Goal: Task Accomplishment & Management: Complete application form

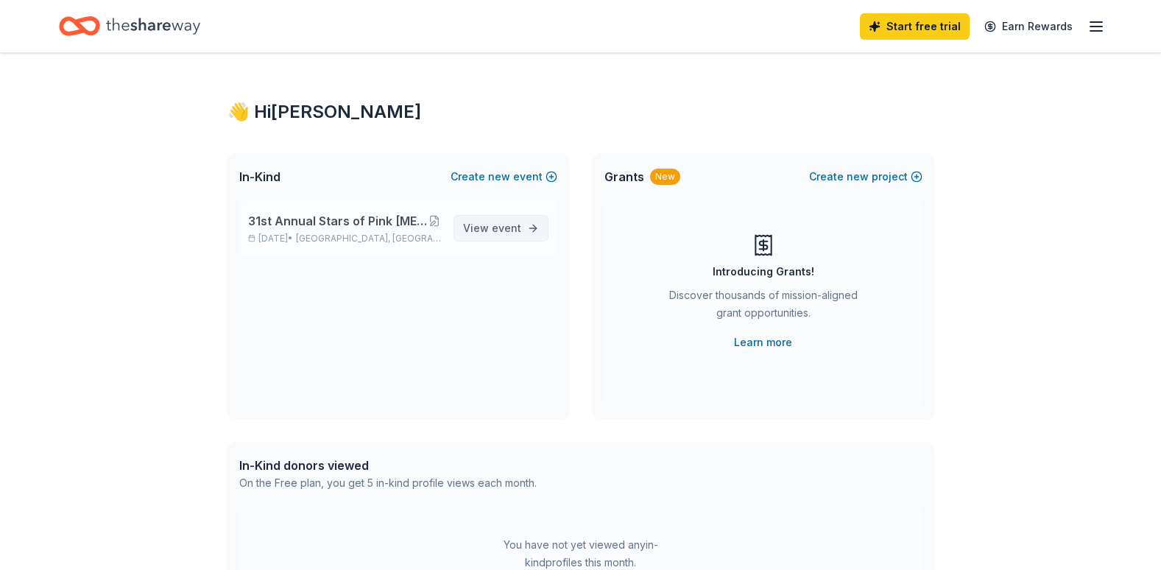
click at [506, 230] on span "event" at bounding box center [506, 228] width 29 height 13
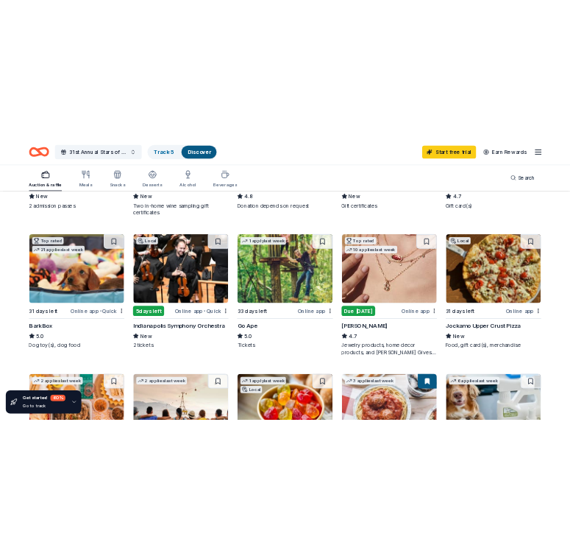
scroll to position [368, 0]
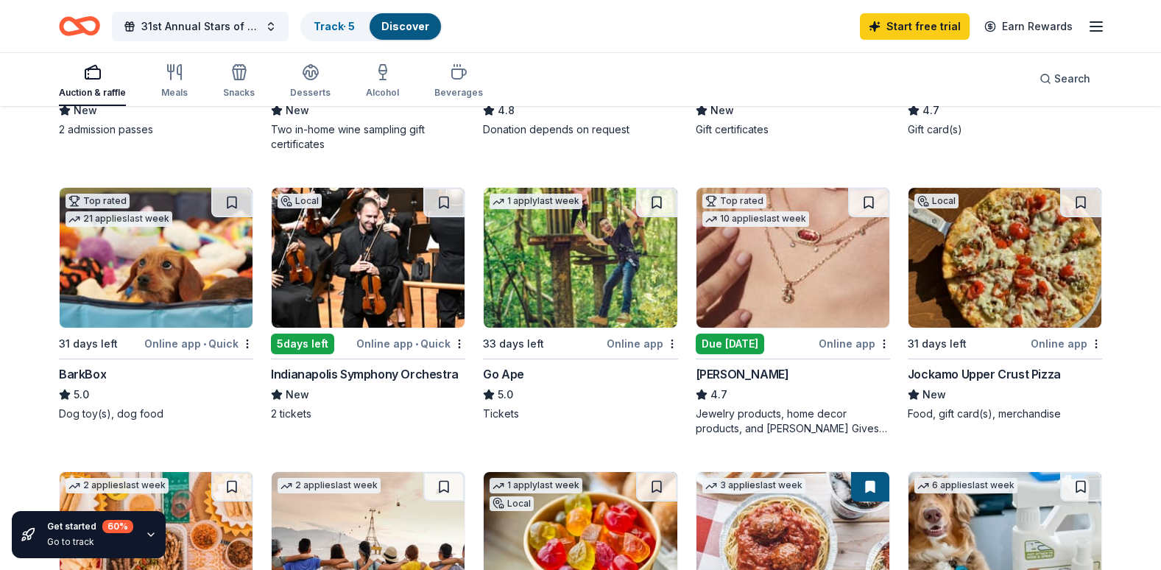
click at [312, 344] on div "5 days left" at bounding box center [302, 343] width 63 height 21
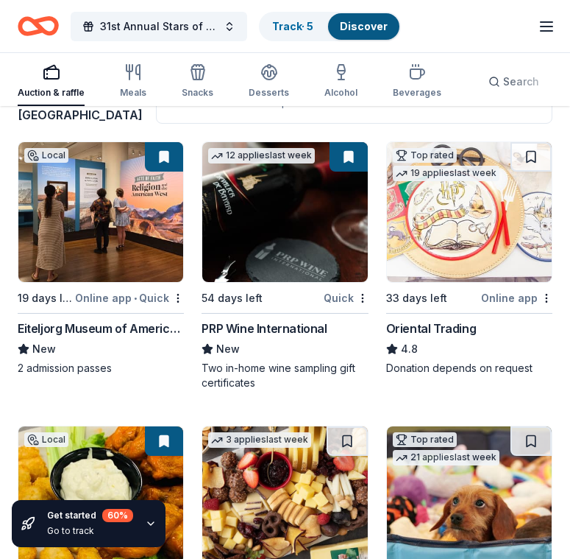
scroll to position [0, 0]
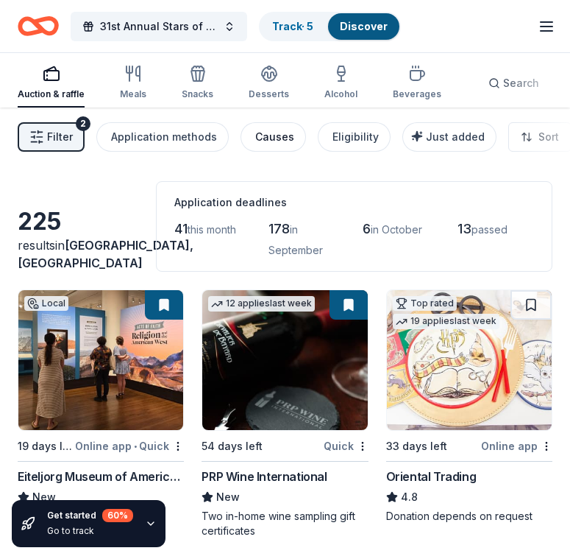
click at [262, 141] on div "Causes" at bounding box center [274, 137] width 39 height 18
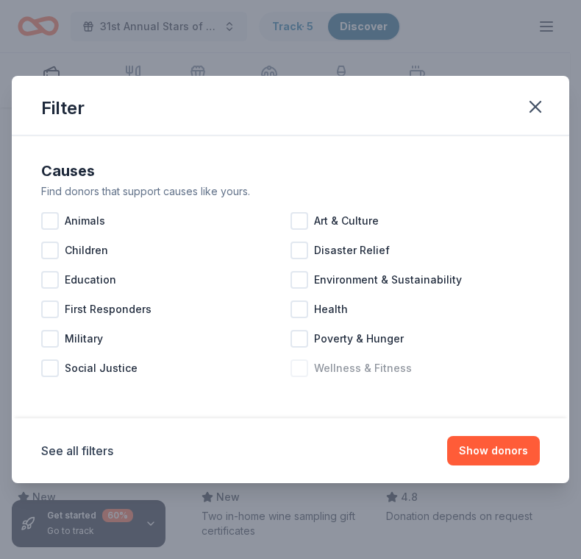
click at [303, 369] on div at bounding box center [300, 368] width 18 height 18
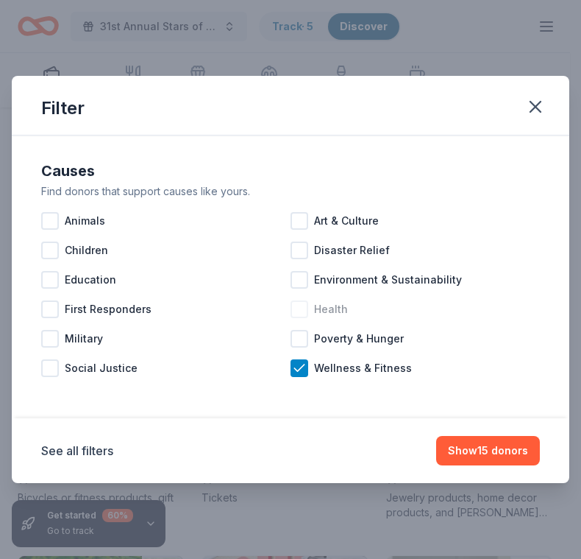
click at [297, 305] on div at bounding box center [300, 309] width 18 height 18
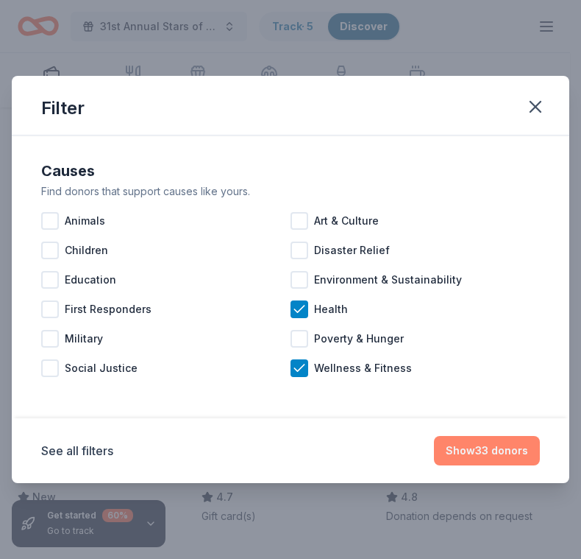
click at [486, 451] on button "Show 33 donors" at bounding box center [487, 450] width 106 height 29
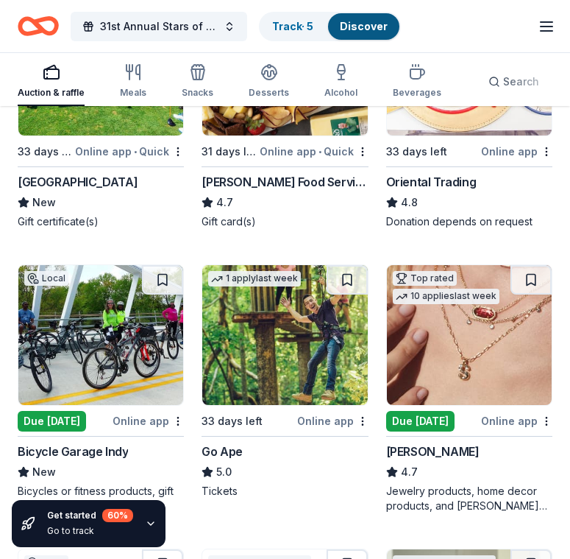
scroll to position [368, 0]
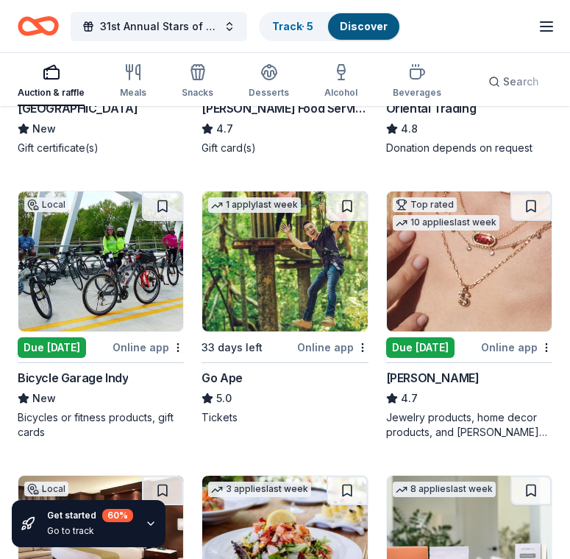
click at [53, 350] on div "Due tomorrow" at bounding box center [52, 347] width 68 height 21
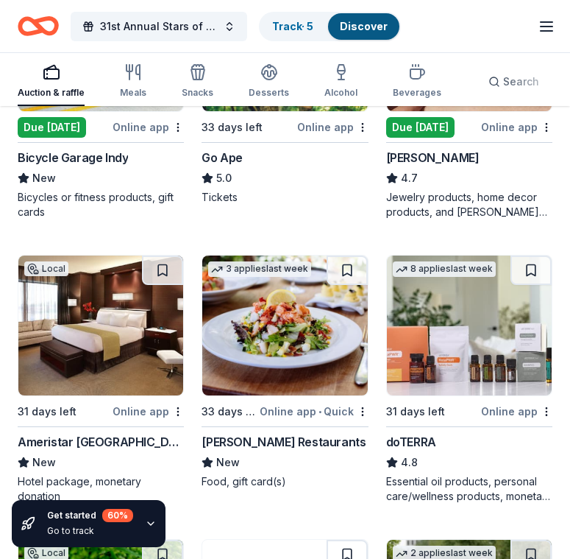
scroll to position [589, 0]
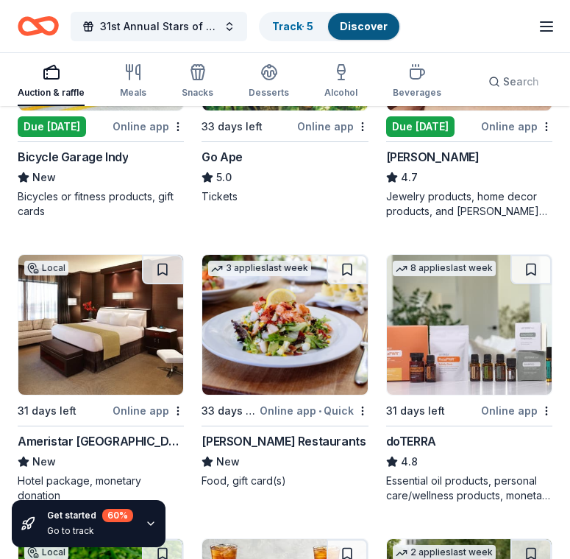
click at [419, 410] on div "31 days left" at bounding box center [415, 411] width 59 height 18
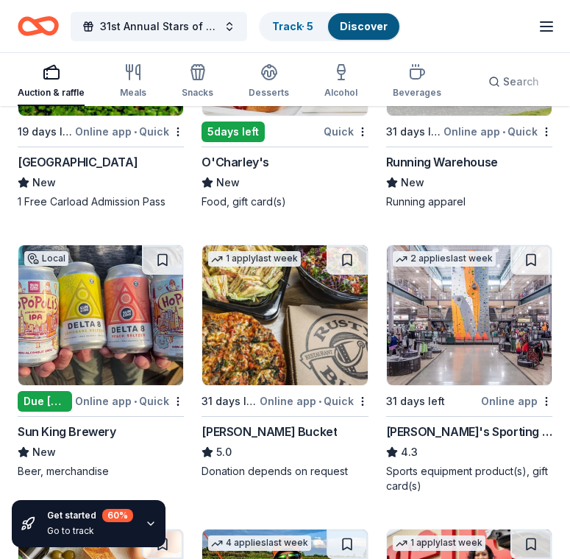
scroll to position [1177, 0]
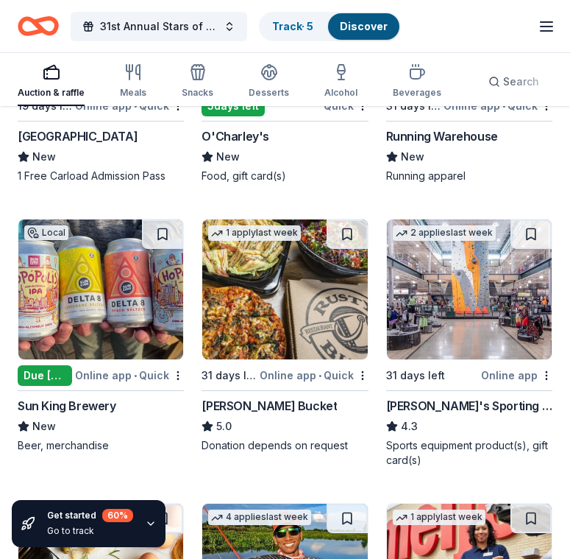
click at [40, 379] on div "Due tomorrow" at bounding box center [45, 375] width 54 height 21
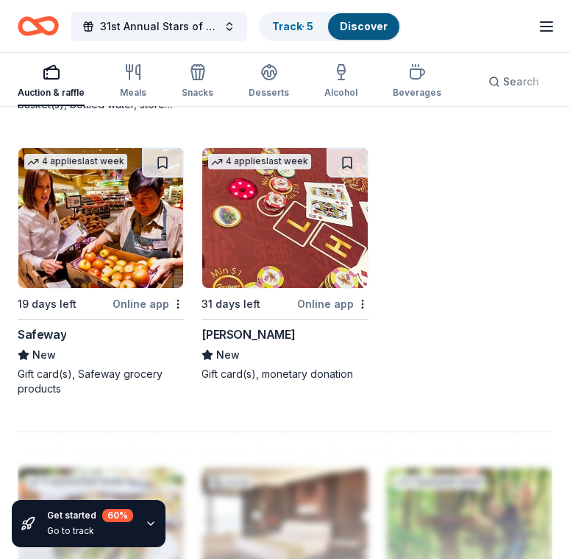
scroll to position [1619, 0]
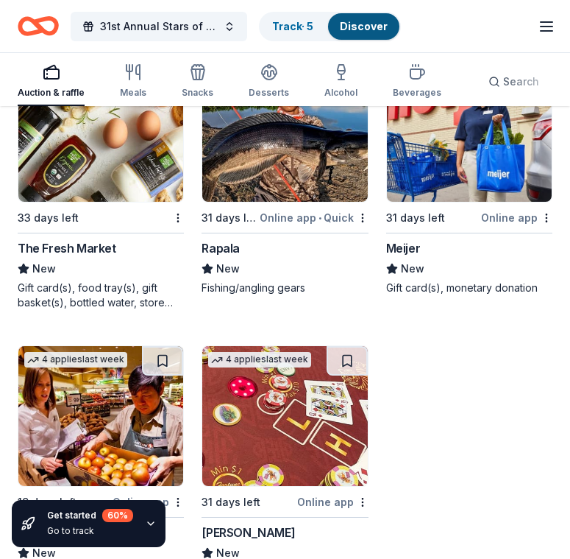
click at [69, 245] on div "The Fresh Market" at bounding box center [67, 248] width 99 height 18
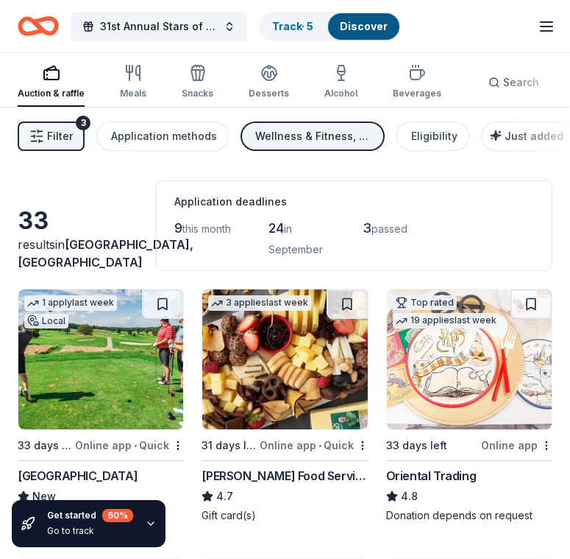
scroll to position [0, 0]
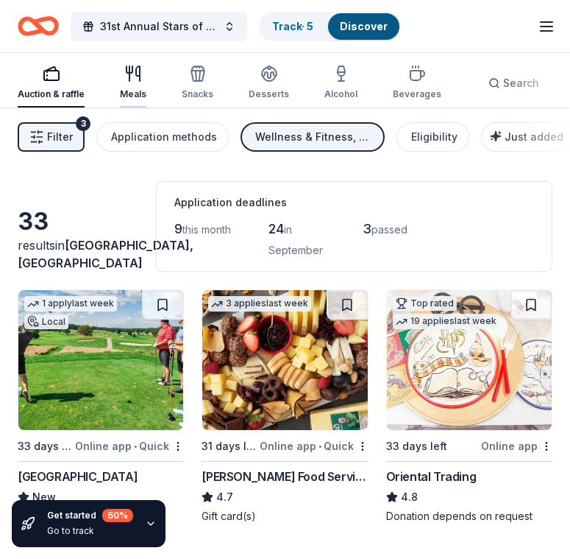
click at [130, 75] on icon "button" at bounding box center [133, 74] width 18 height 18
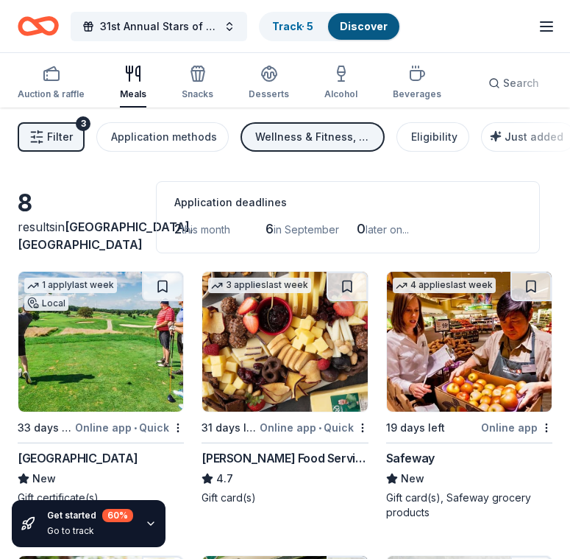
click at [348, 135] on div "Wellness & Fitness, Health" at bounding box center [314, 137] width 118 height 18
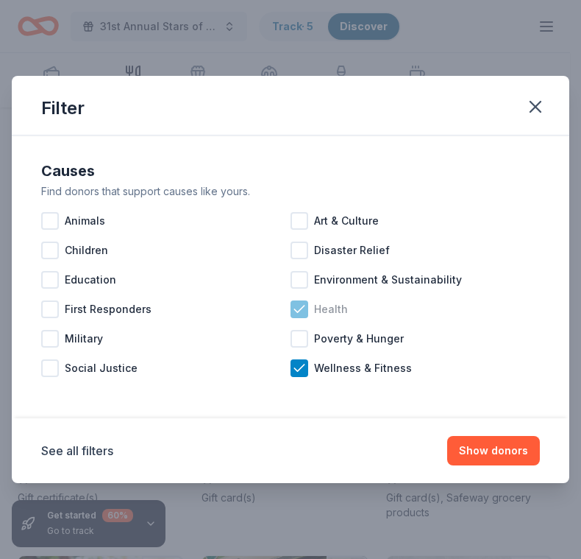
click at [299, 306] on icon at bounding box center [299, 309] width 15 height 15
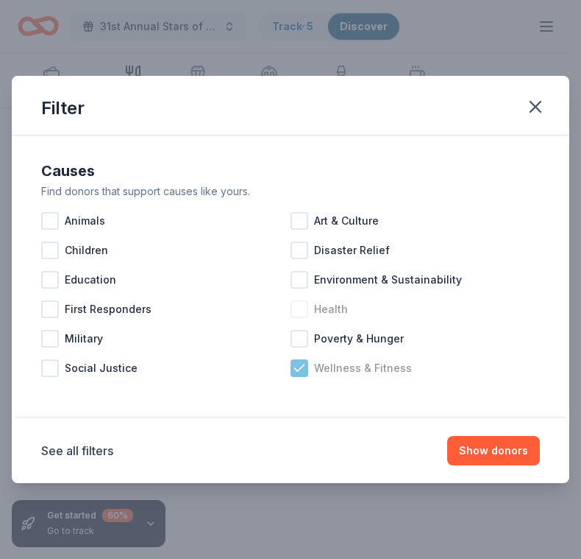
click at [302, 369] on icon at bounding box center [299, 368] width 15 height 15
click at [514, 451] on button "Show donors" at bounding box center [493, 450] width 93 height 29
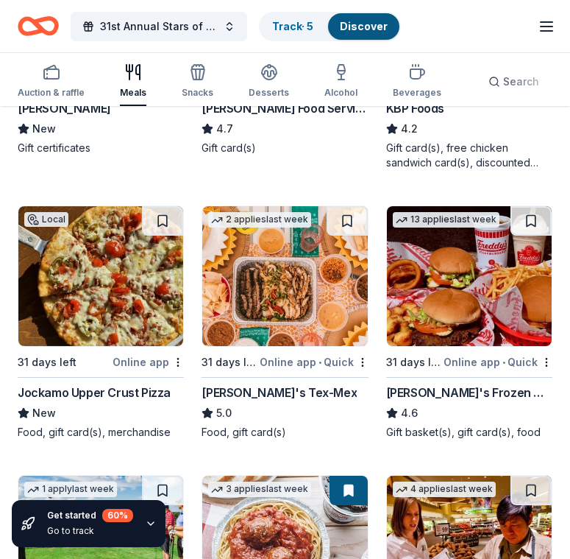
scroll to position [442, 0]
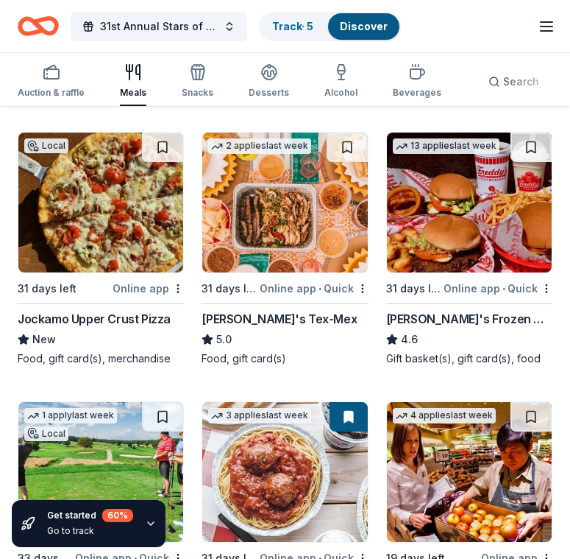
click at [118, 315] on div "Jockamo Upper Crust Pizza" at bounding box center [94, 319] width 153 height 18
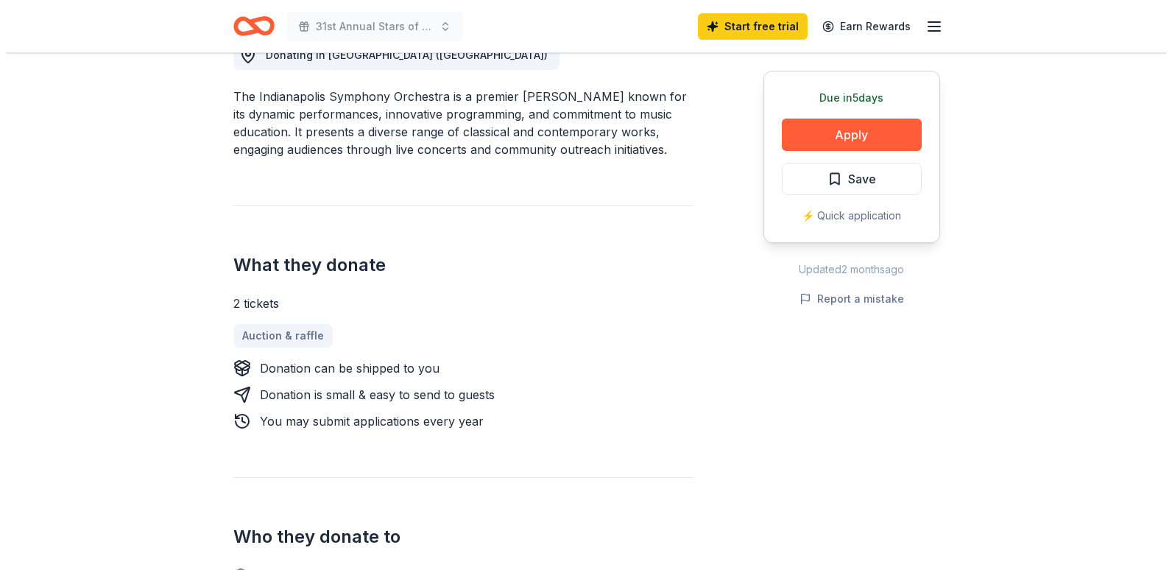
scroll to position [442, 0]
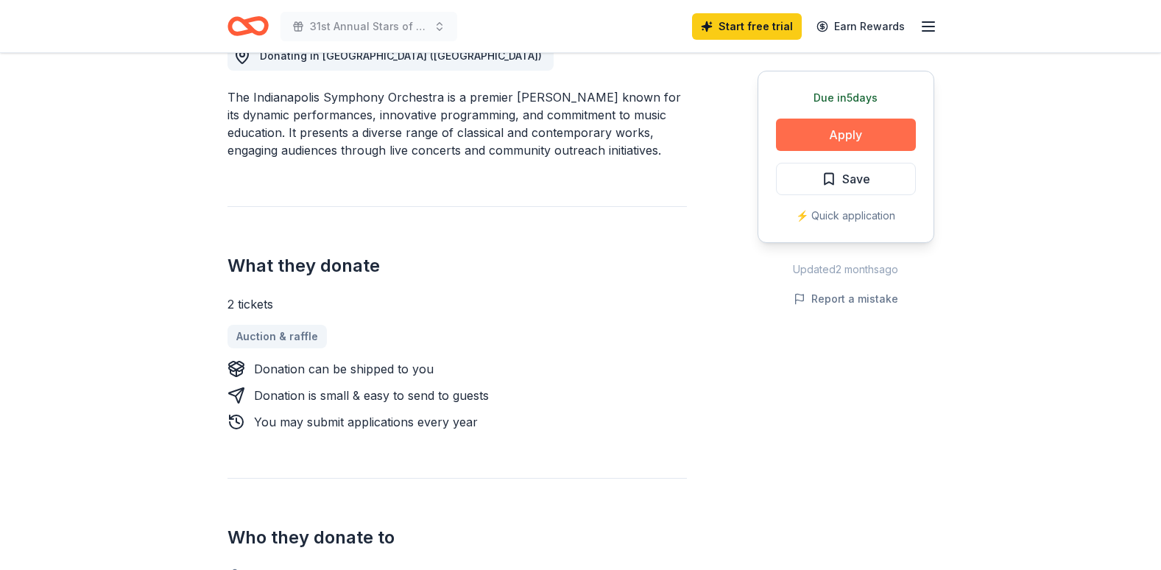
click at [878, 140] on button "Apply" at bounding box center [846, 134] width 140 height 32
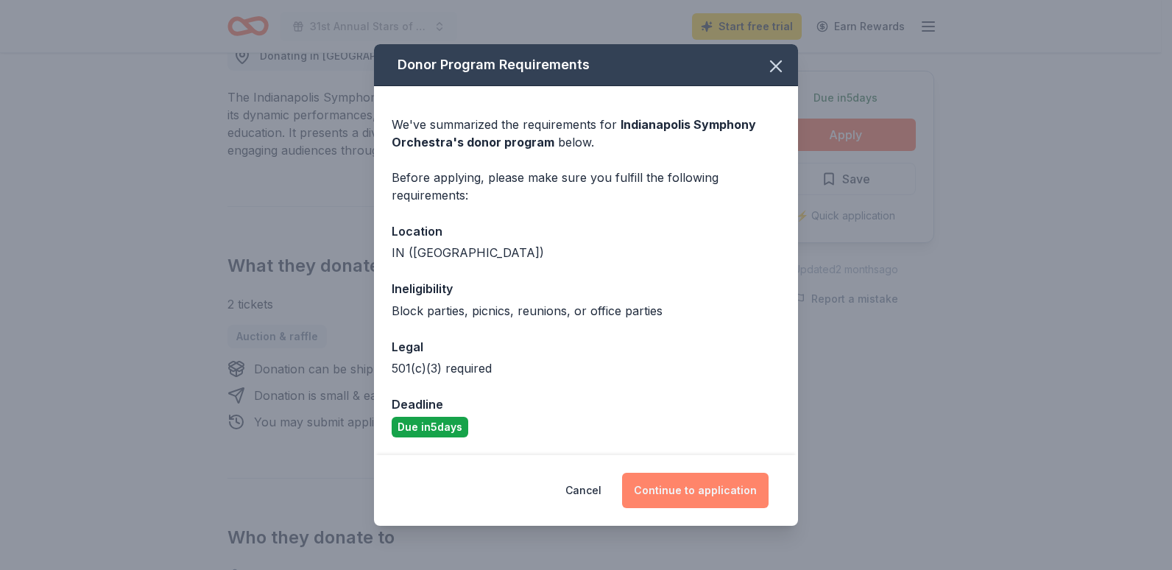
click at [713, 492] on button "Continue to application" at bounding box center [695, 489] width 146 height 35
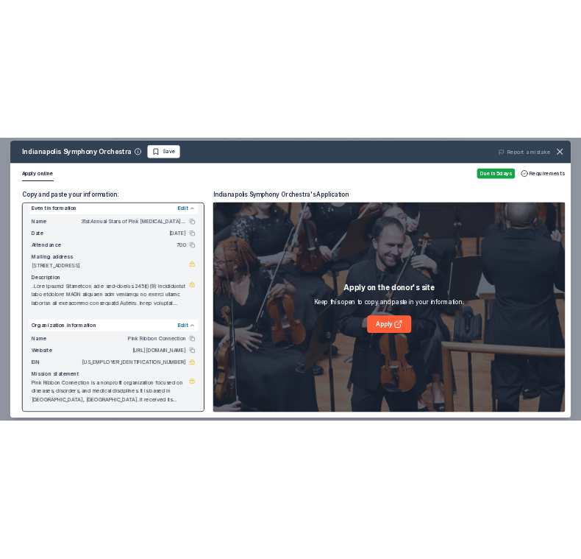
scroll to position [17, 0]
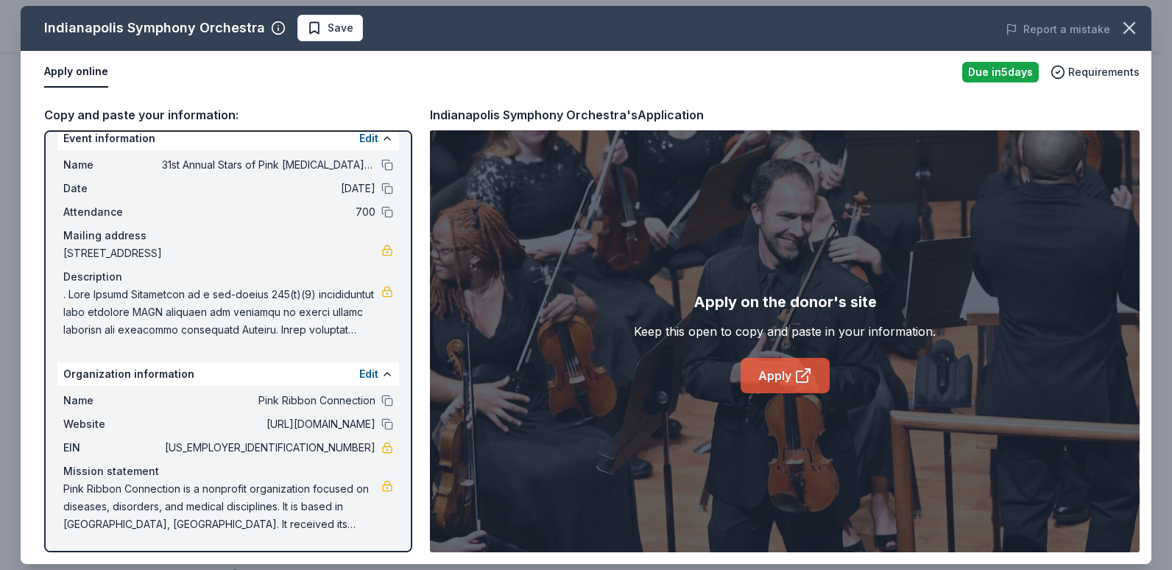
click at [784, 379] on link "Apply" at bounding box center [784, 375] width 89 height 35
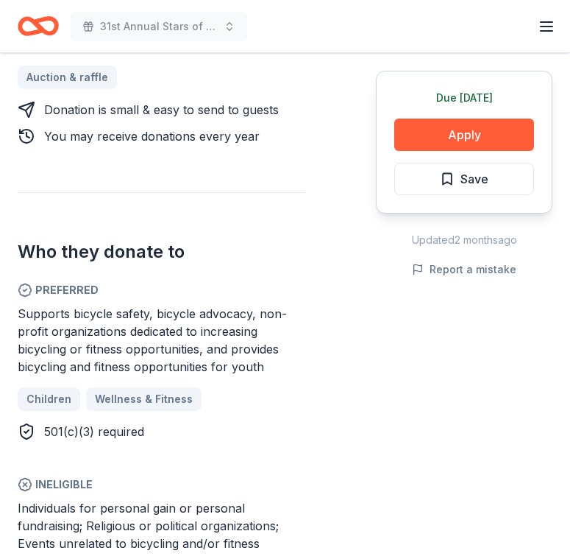
scroll to position [809, 0]
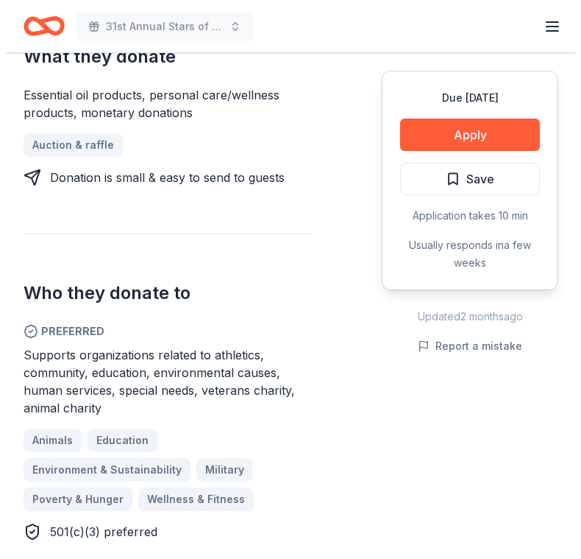
scroll to position [662, 0]
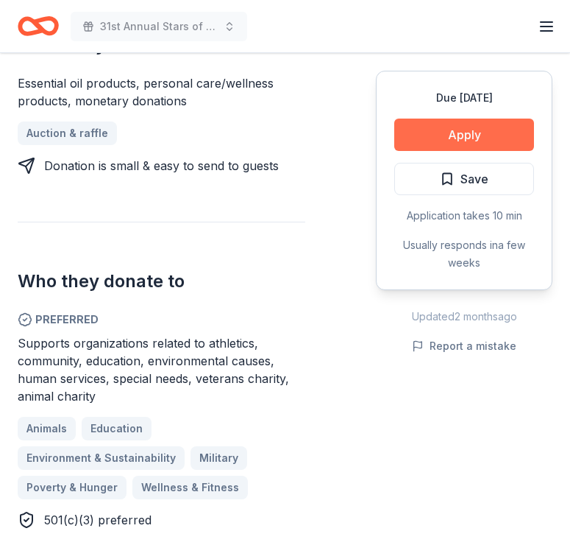
click at [466, 138] on button "Apply" at bounding box center [464, 134] width 140 height 32
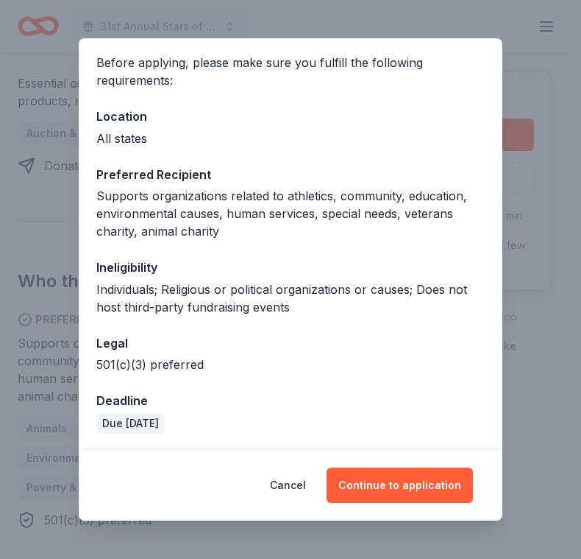
scroll to position [110, 0]
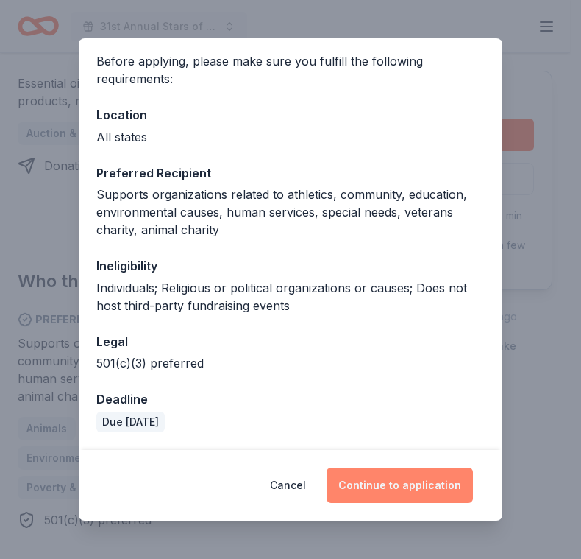
click at [419, 485] on button "Continue to application" at bounding box center [400, 484] width 146 height 35
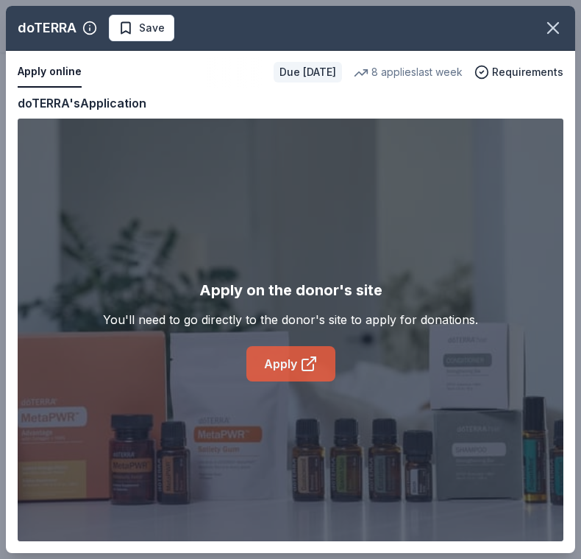
click at [277, 364] on link "Apply" at bounding box center [291, 363] width 89 height 35
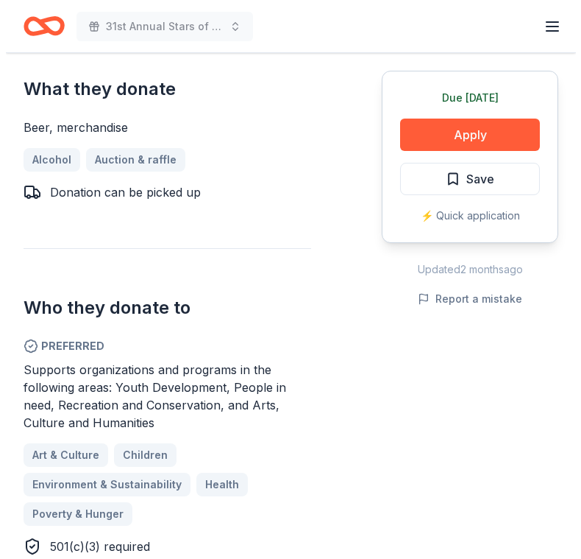
scroll to position [589, 0]
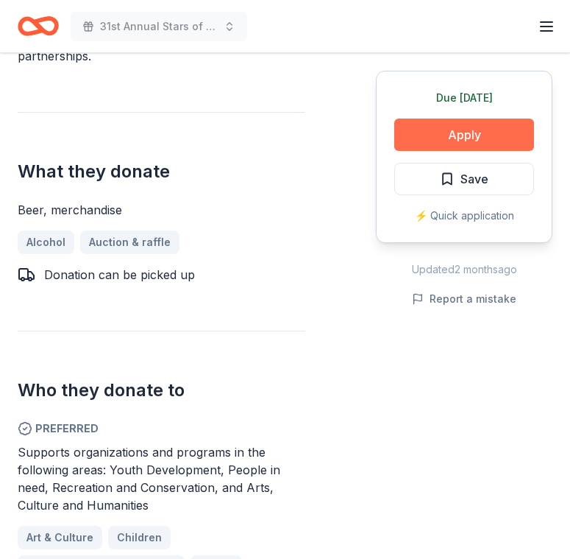
click at [476, 129] on button "Apply" at bounding box center [464, 134] width 140 height 32
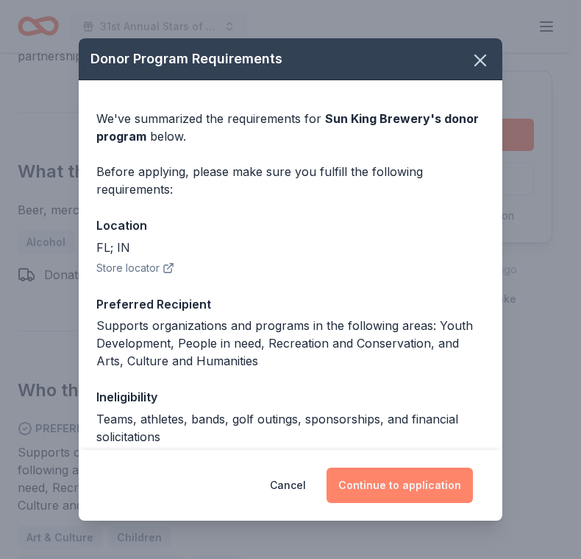
click at [412, 490] on button "Continue to application" at bounding box center [400, 484] width 146 height 35
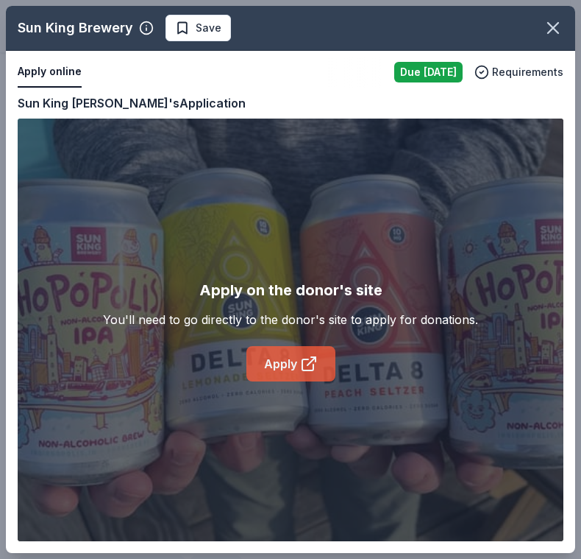
click at [304, 359] on icon at bounding box center [307, 364] width 11 height 11
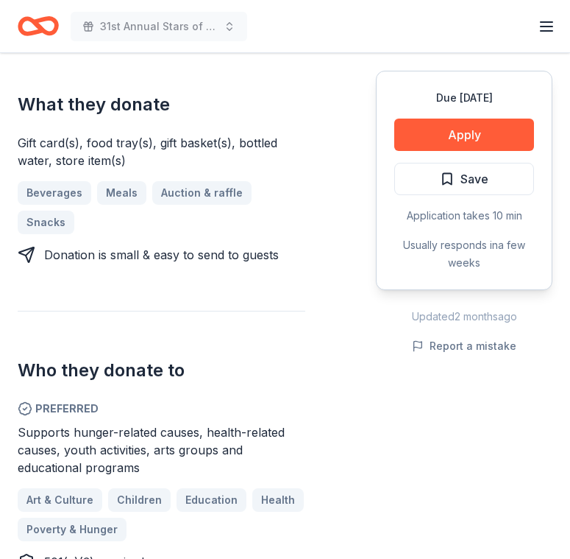
scroll to position [662, 0]
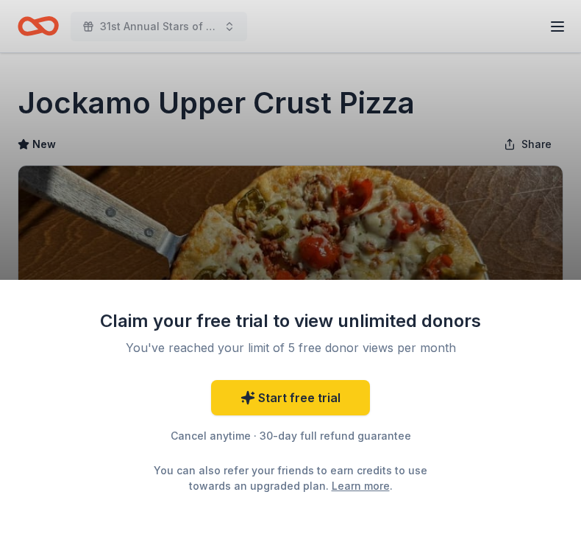
click at [383, 223] on div "Claim your free trial to view unlimited donors You've reached your limit of 5 f…" at bounding box center [290, 279] width 581 height 559
